Goal: Transaction & Acquisition: Obtain resource

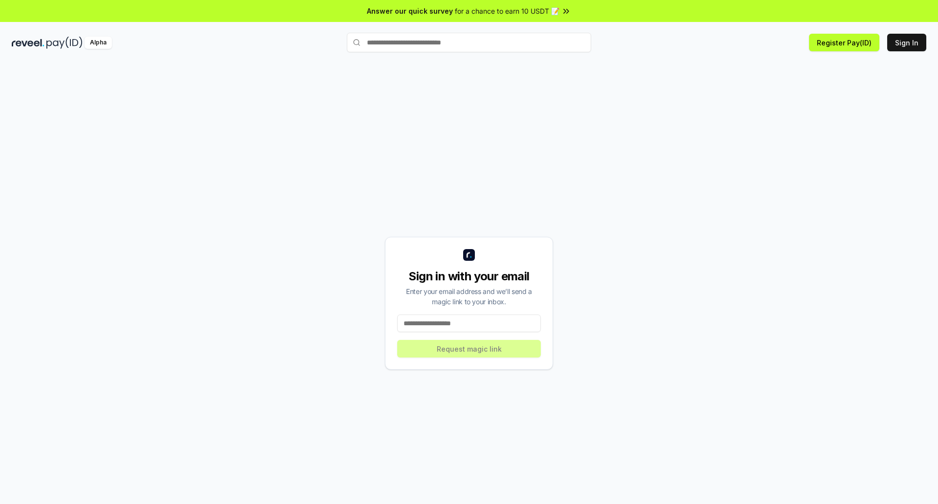
click at [444, 315] on input at bounding box center [469, 324] width 144 height 18
type input "**********"
click at [501, 340] on button "Request magic link" at bounding box center [469, 349] width 144 height 18
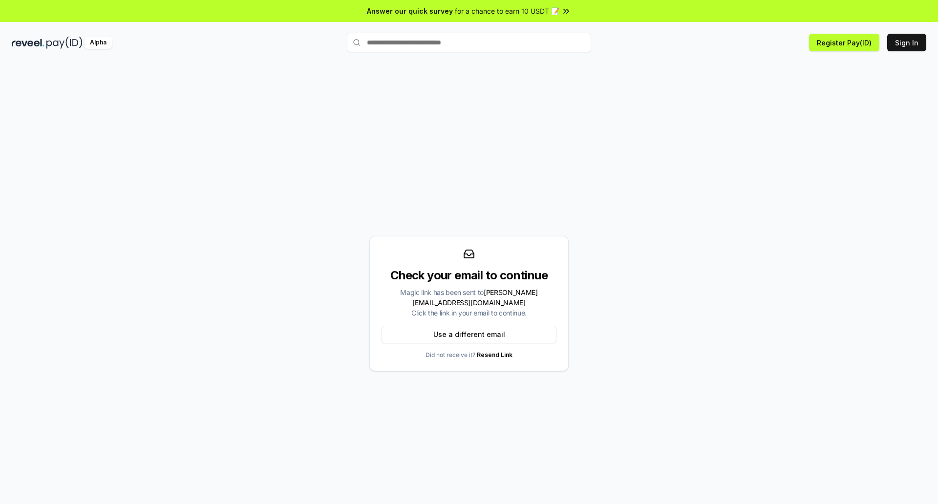
click at [404, 8] on span "Answer our quick survey" at bounding box center [410, 11] width 86 height 10
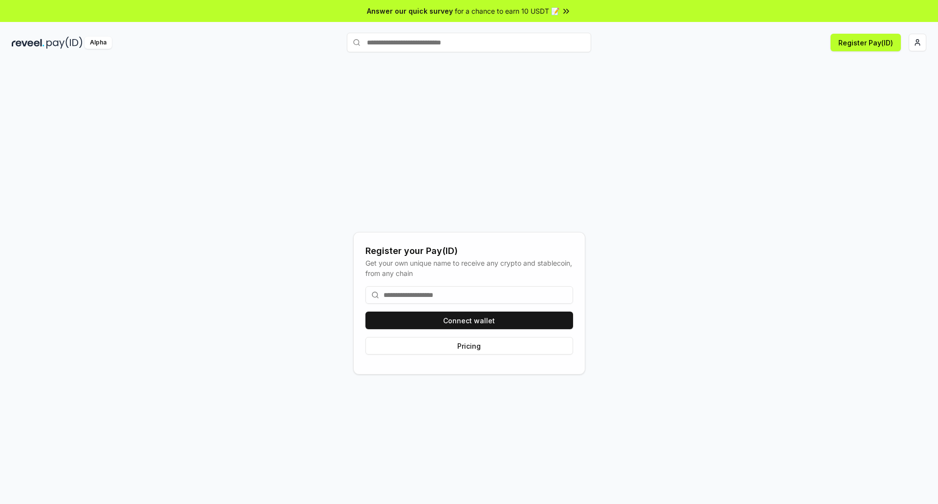
drag, startPoint x: 755, startPoint y: 101, endPoint x: 820, endPoint y: 20, distance: 104.3
click at [755, 101] on div "Register your Pay(ID) Get your own unique name to receive any crypto and stable…" at bounding box center [469, 303] width 915 height 457
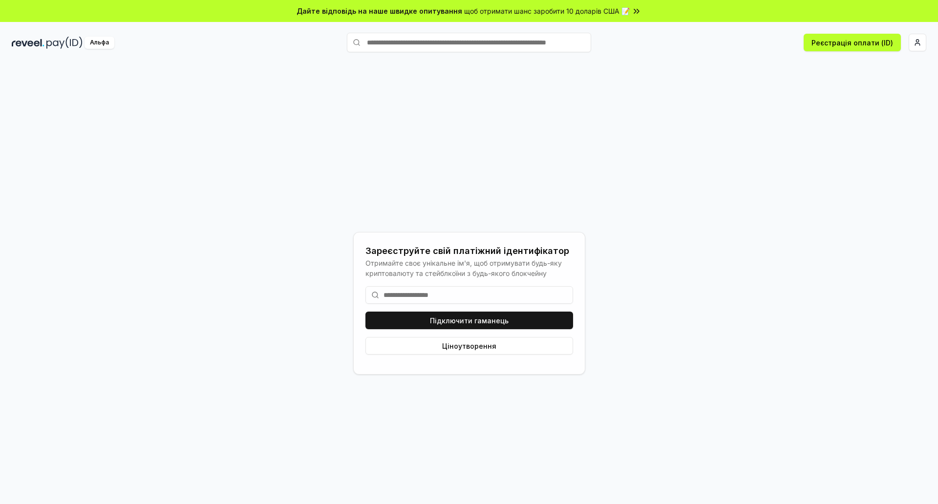
drag, startPoint x: 585, startPoint y: 110, endPoint x: 567, endPoint y: 128, distance: 25.2
click at [583, 111] on div "Зареєструйте свій платіжний ідентифікатор Отримайте своє унікальне ім'я, щоб от…" at bounding box center [469, 303] width 915 height 457
click at [427, 286] on input at bounding box center [470, 295] width 208 height 18
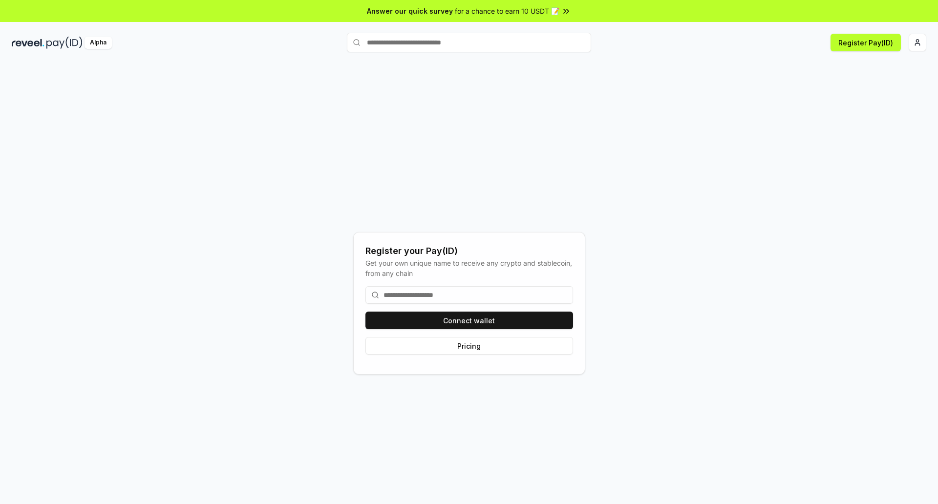
click at [470, 171] on div "Register your Pay(ID) Get your own unique name to receive any crypto and stable…" at bounding box center [469, 303] width 915 height 457
click at [455, 286] on input at bounding box center [470, 295] width 208 height 18
click at [482, 312] on button "Connect wallet" at bounding box center [470, 321] width 208 height 18
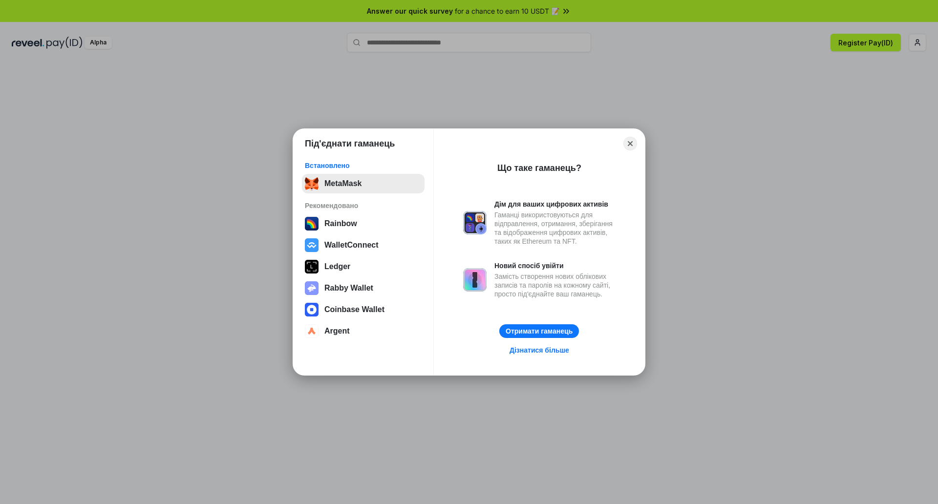
click at [331, 174] on button "MetaMask" at bounding box center [363, 184] width 123 height 20
